Goal: Transaction & Acquisition: Purchase product/service

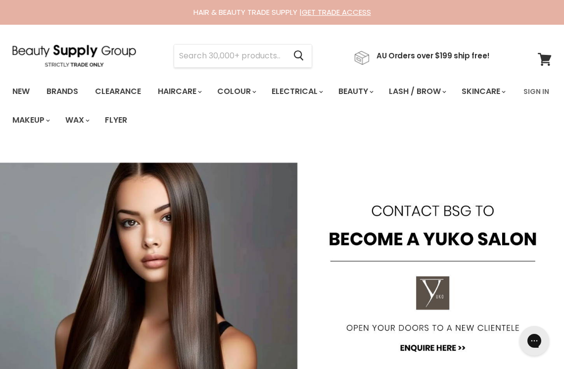
click at [61, 90] on link "Brands" at bounding box center [62, 91] width 47 height 21
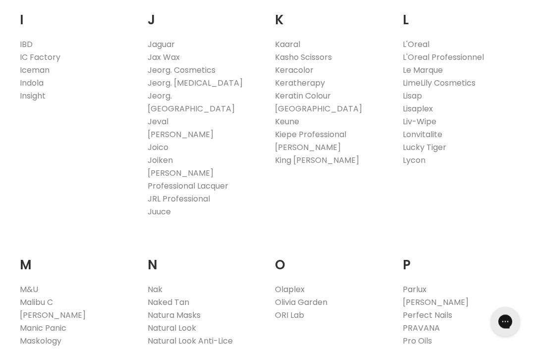
scroll to position [930, 0]
click at [293, 284] on link "Olaplex" at bounding box center [290, 289] width 30 height 11
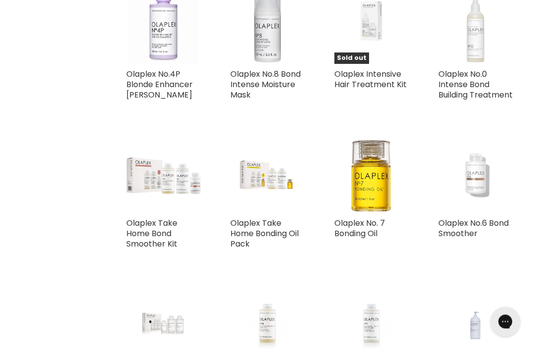
scroll to position [1077, 0]
click at [482, 198] on img "Main content" at bounding box center [474, 176] width 49 height 74
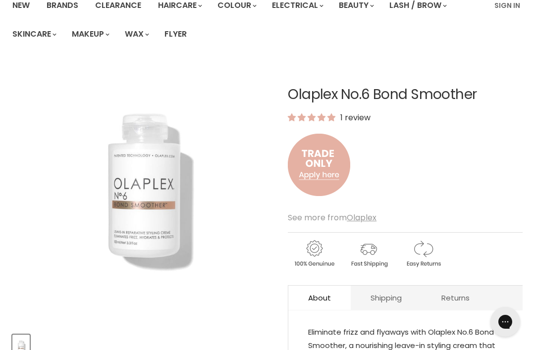
scroll to position [86, 0]
click at [365, 216] on u "Olaplex" at bounding box center [361, 217] width 30 height 11
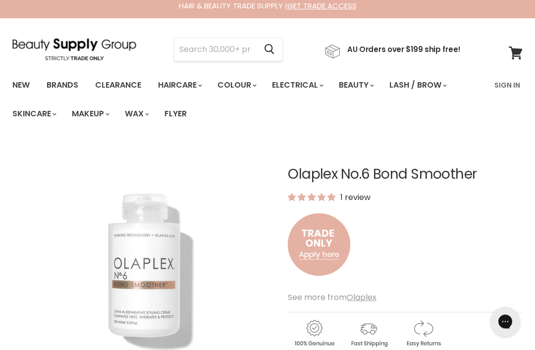
scroll to position [0, 0]
